Goal: Check status: Check status

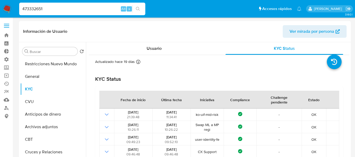
select select "10"
click at [40, 9] on input "473332651" at bounding box center [82, 9] width 126 height 7
drag, startPoint x: 0, startPoint y: 0, endPoint x: 40, endPoint y: 9, distance: 41.3
click at [40, 9] on input "473332651" at bounding box center [82, 9] width 126 height 7
type input "1401763"
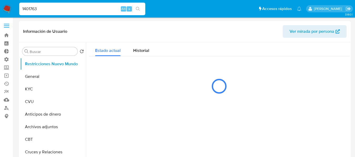
select select "10"
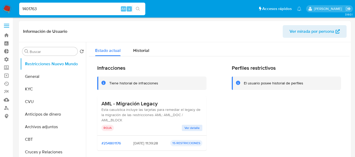
click at [195, 130] on span "Ver detalle" at bounding box center [192, 128] width 15 height 5
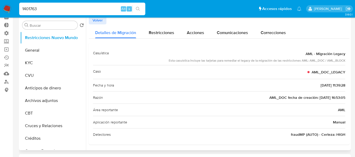
click at [101, 23] on span "Volver" at bounding box center [98, 20] width 10 height 7
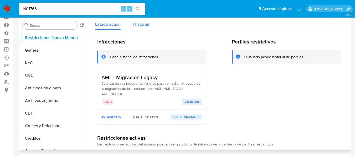
click at [140, 23] on span "Historial" at bounding box center [141, 24] width 16 height 6
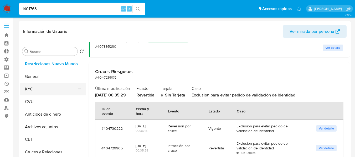
click at [32, 89] on button "KYC" at bounding box center [51, 89] width 62 height 13
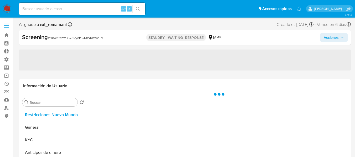
select select "10"
